Goal: Information Seeking & Learning: Learn about a topic

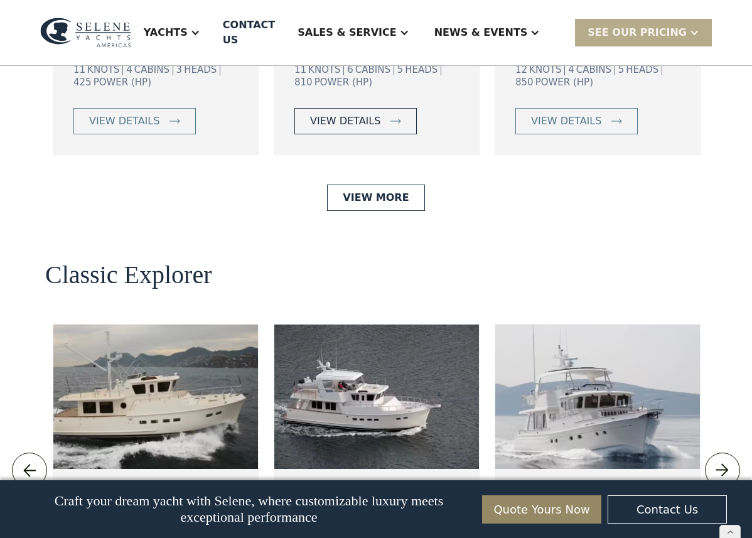
click at [338, 129] on div "view details" at bounding box center [345, 121] width 70 height 15
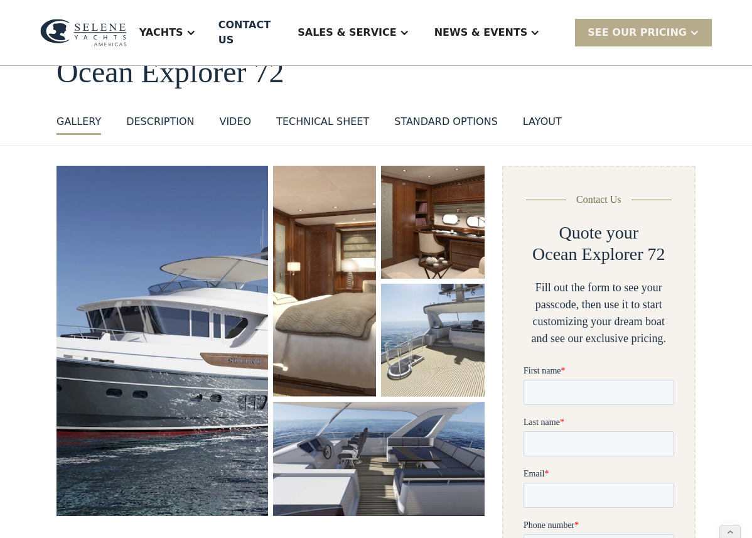
scroll to position [105, 0]
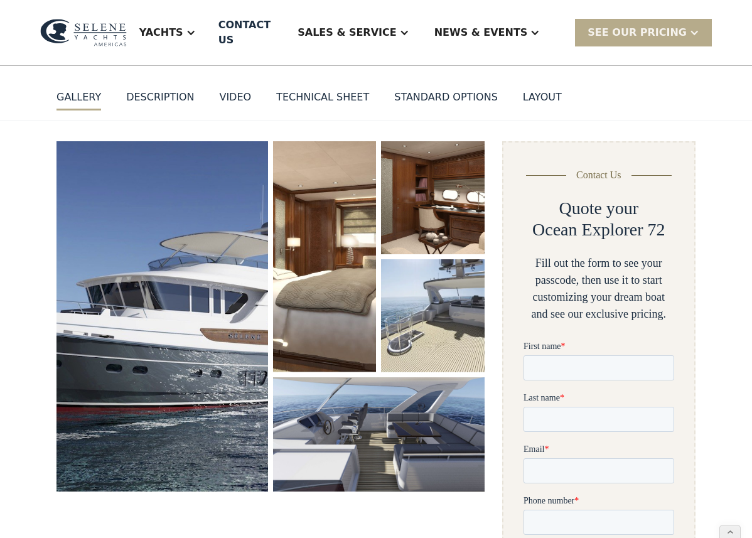
click at [213, 250] on img "open lightbox" at bounding box center [161, 316] width 211 height 350
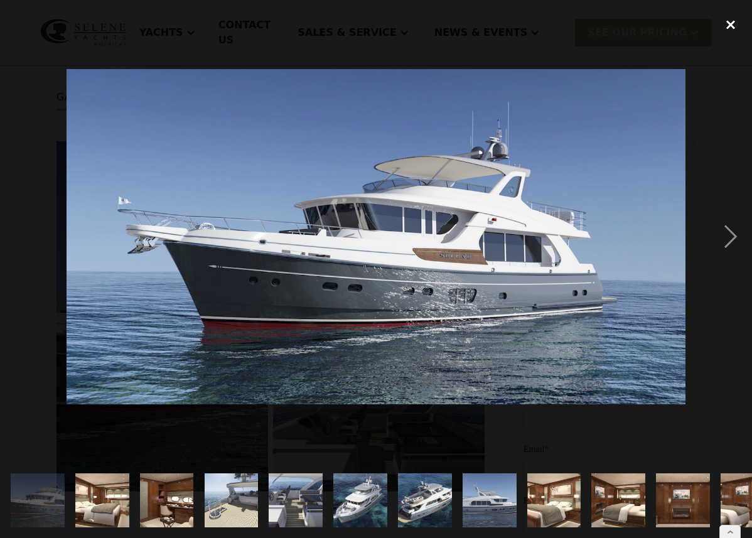
click at [730, 21] on div "close lightbox" at bounding box center [730, 25] width 43 height 28
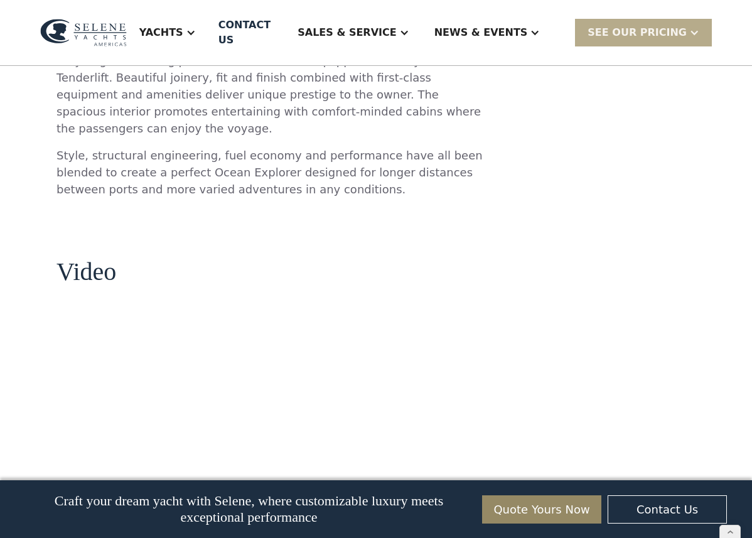
scroll to position [1133, 0]
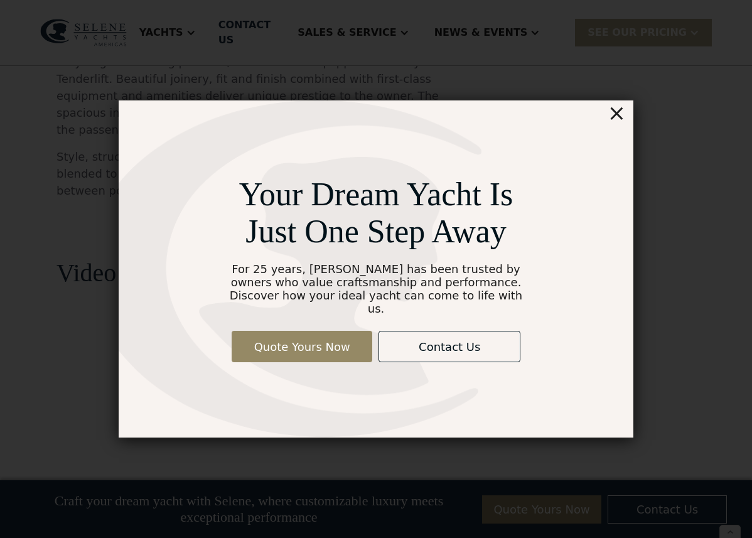
click at [615, 115] on div "×" at bounding box center [616, 112] width 18 height 25
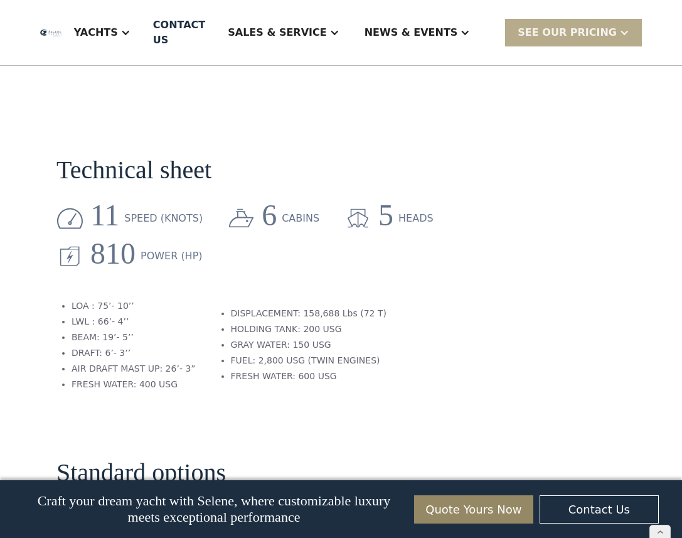
scroll to position [1615, 0]
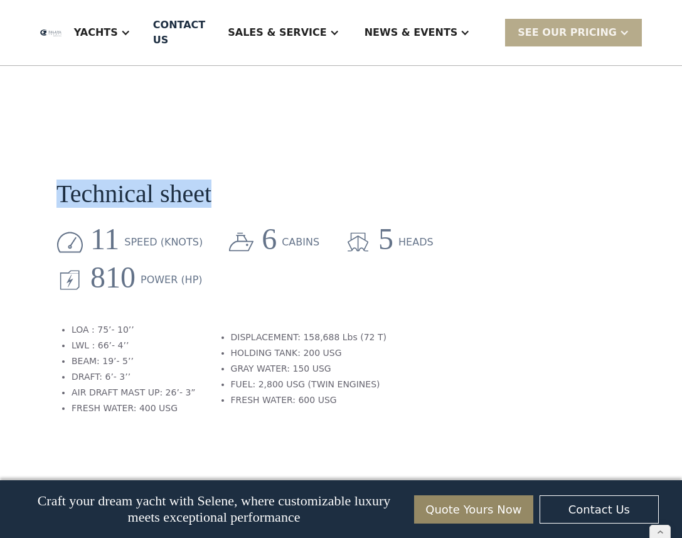
drag, startPoint x: 214, startPoint y: 114, endPoint x: 43, endPoint y: 102, distance: 171.7
copy h2 "Technical sheet"
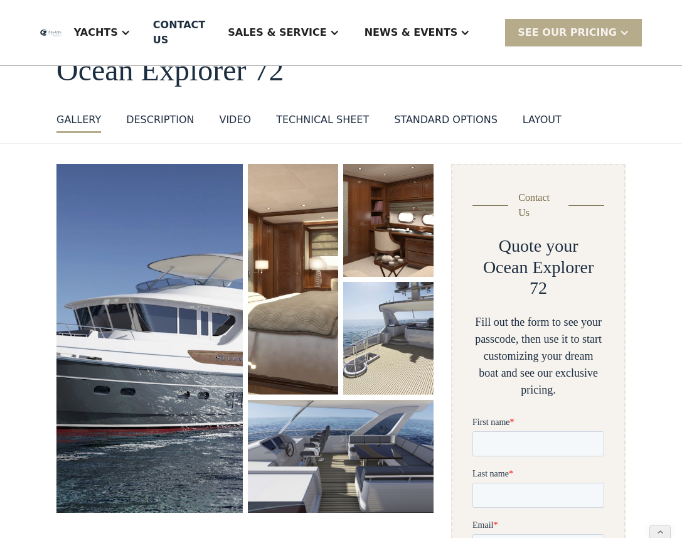
scroll to position [93, 0]
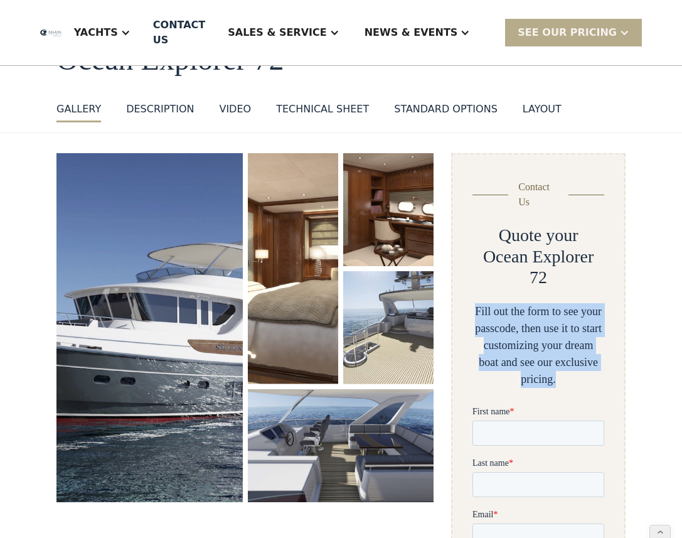
drag, startPoint x: 472, startPoint y: 313, endPoint x: 609, endPoint y: 379, distance: 151.8
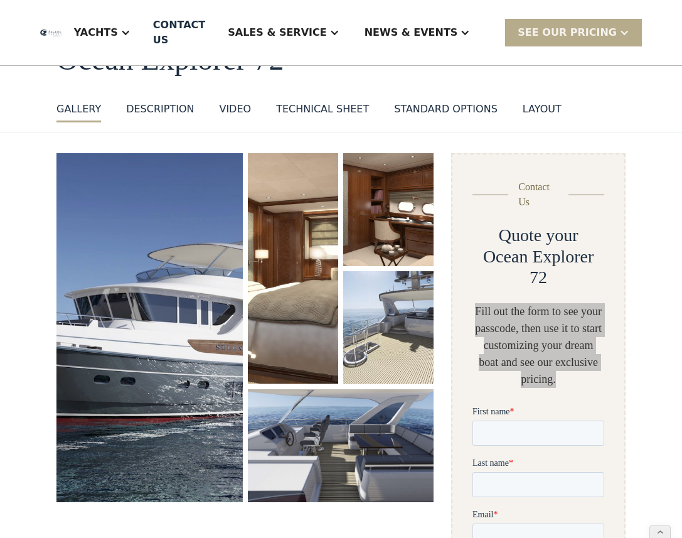
click at [508, 413] on span "First name" at bounding box center [491, 410] width 38 height 9
click at [508, 420] on input "First name *" at bounding box center [538, 432] width 132 height 25
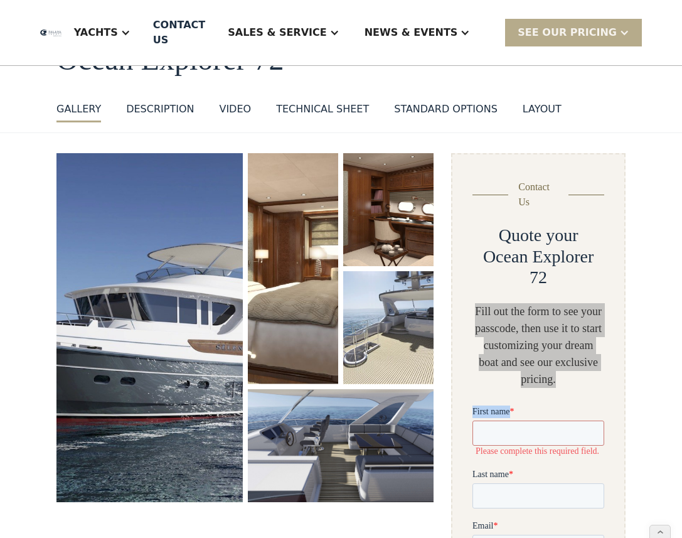
drag, startPoint x: 509, startPoint y: 413, endPoint x: 460, endPoint y: 413, distance: 48.3
copy span "First name"
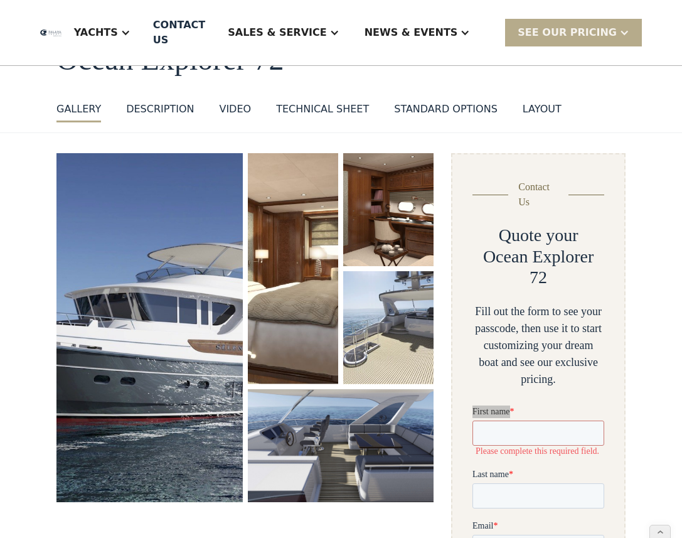
click at [498, 368] on div "Fill out the form to see your passcode, then use it to start customizing your d…" at bounding box center [538, 345] width 132 height 85
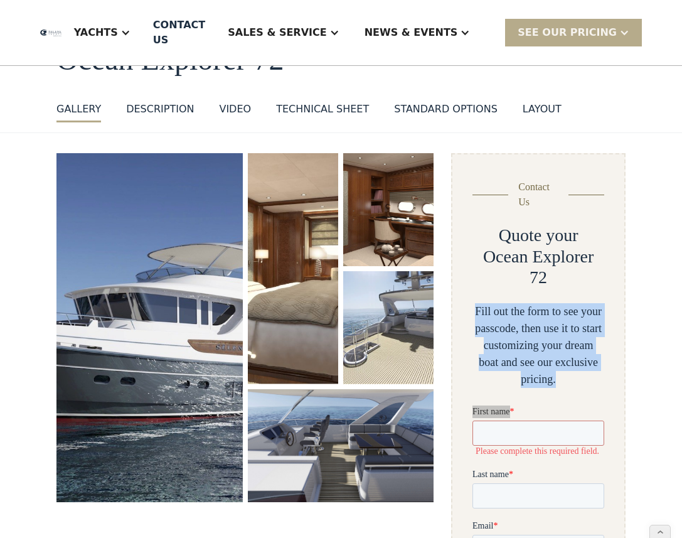
drag, startPoint x: 476, startPoint y: 309, endPoint x: 560, endPoint y: 381, distance: 110.8
click at [560, 381] on div "Fill out the form to see your passcode, then use it to start customizing your d…" at bounding box center [538, 345] width 132 height 85
copy div "Fill out the form to see your passcode, then use it to start customizing your d…"
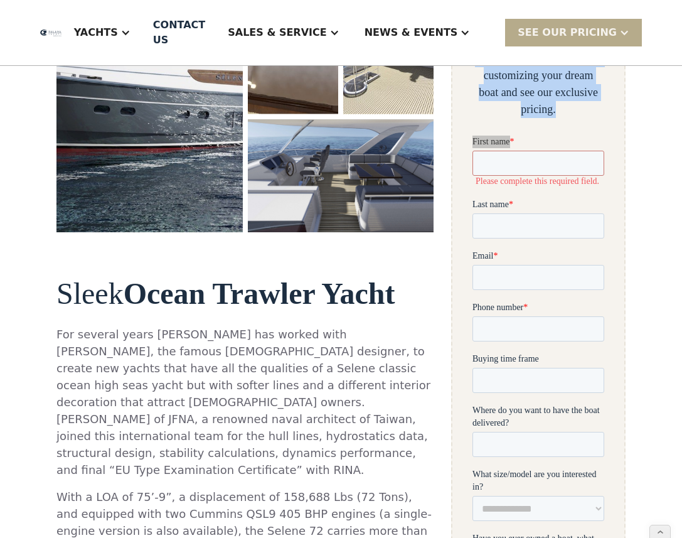
scroll to position [381, 0]
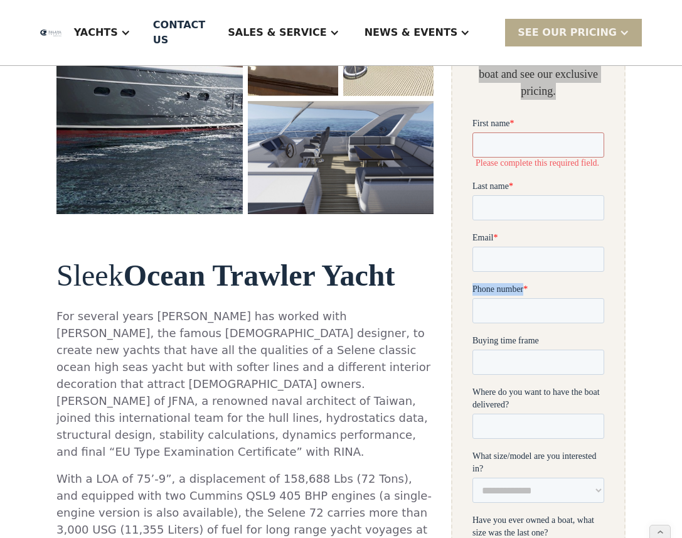
drag, startPoint x: 523, startPoint y: 290, endPoint x: 472, endPoint y: 287, distance: 50.9
click at [472, 287] on label "Phone number *" at bounding box center [538, 288] width 132 height 13
copy span "Phone number"
drag, startPoint x: 542, startPoint y: 342, endPoint x: 462, endPoint y: 341, distance: 79.7
click at [472, 341] on html "**********" at bounding box center [538, 508] width 132 height 782
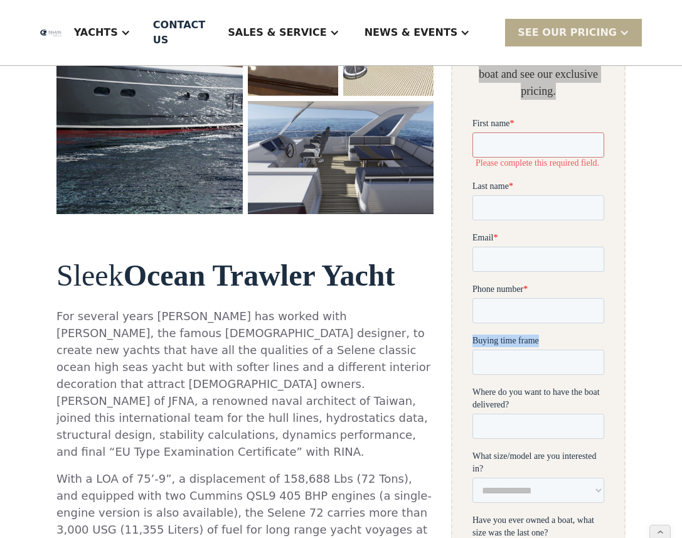
copy span "Buying time frame"
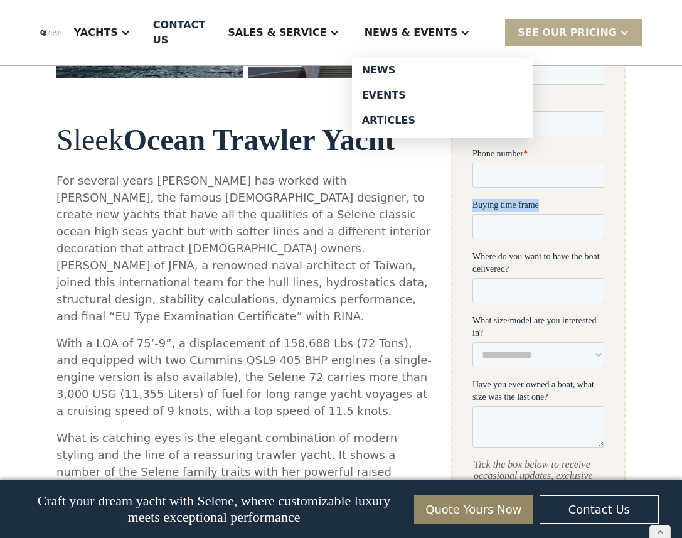
scroll to position [539, 0]
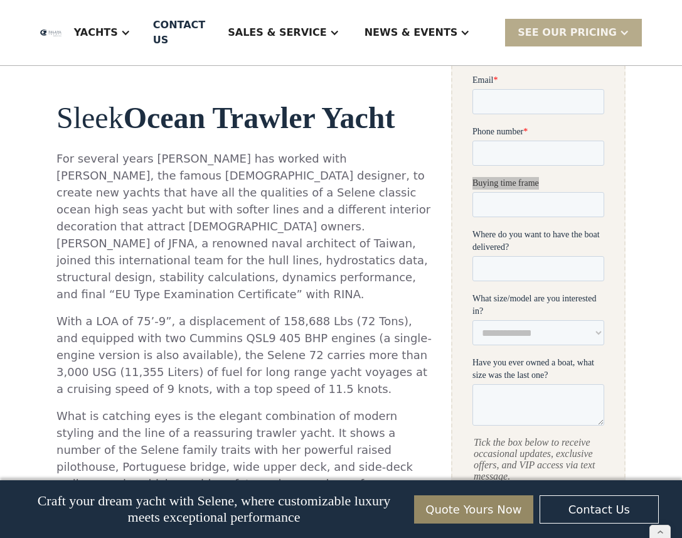
click at [423, 294] on div "Sleek Ocean Trawler Yacht For several years Howard Chen has worked with Guido d…" at bounding box center [244, 487] width 377 height 800
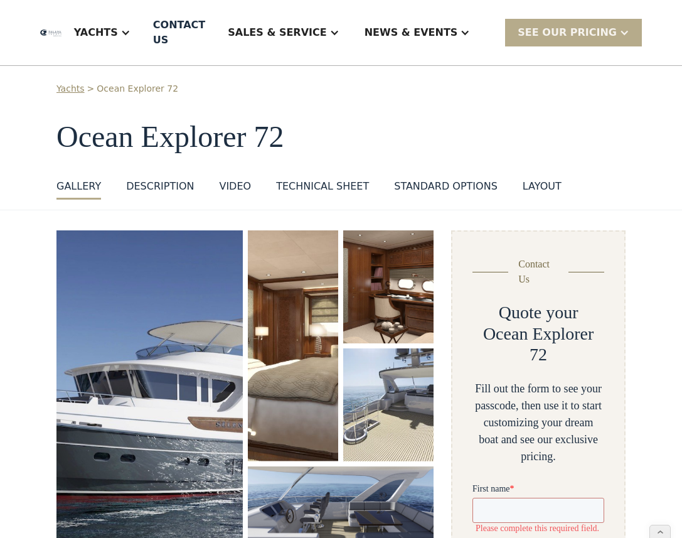
scroll to position [0, 0]
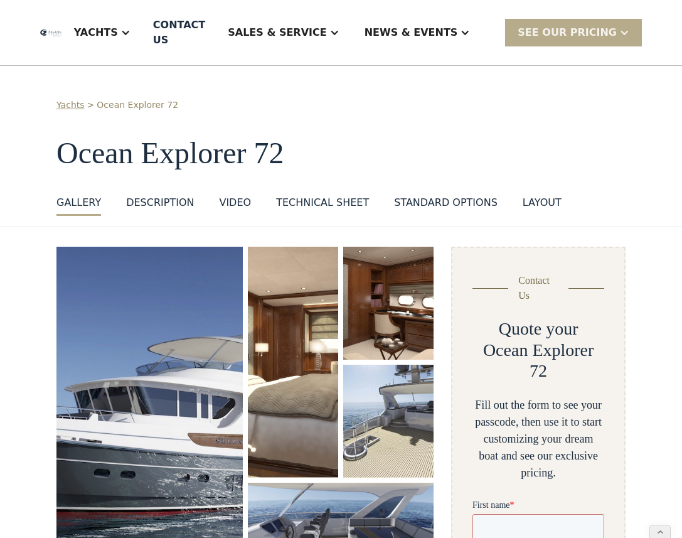
click at [77, 106] on link "Yachts" at bounding box center [70, 104] width 28 height 13
click at [115, 104] on link "Ocean Explorer 72" at bounding box center [138, 104] width 82 height 13
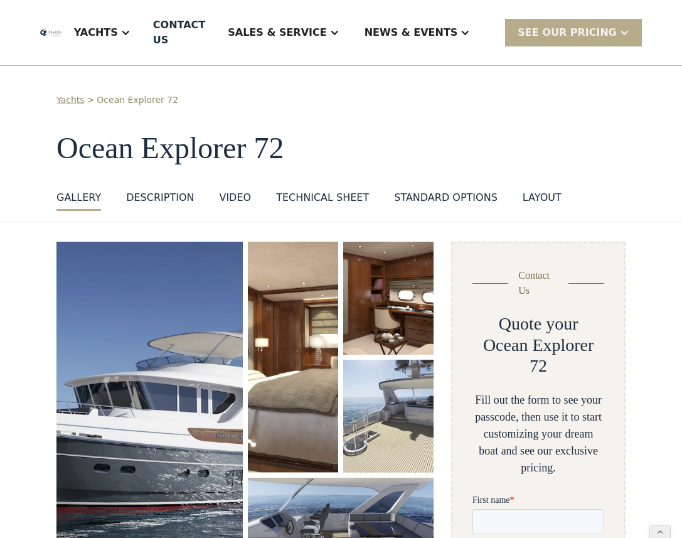
scroll to position [6, 0]
